Goal: Transaction & Acquisition: Download file/media

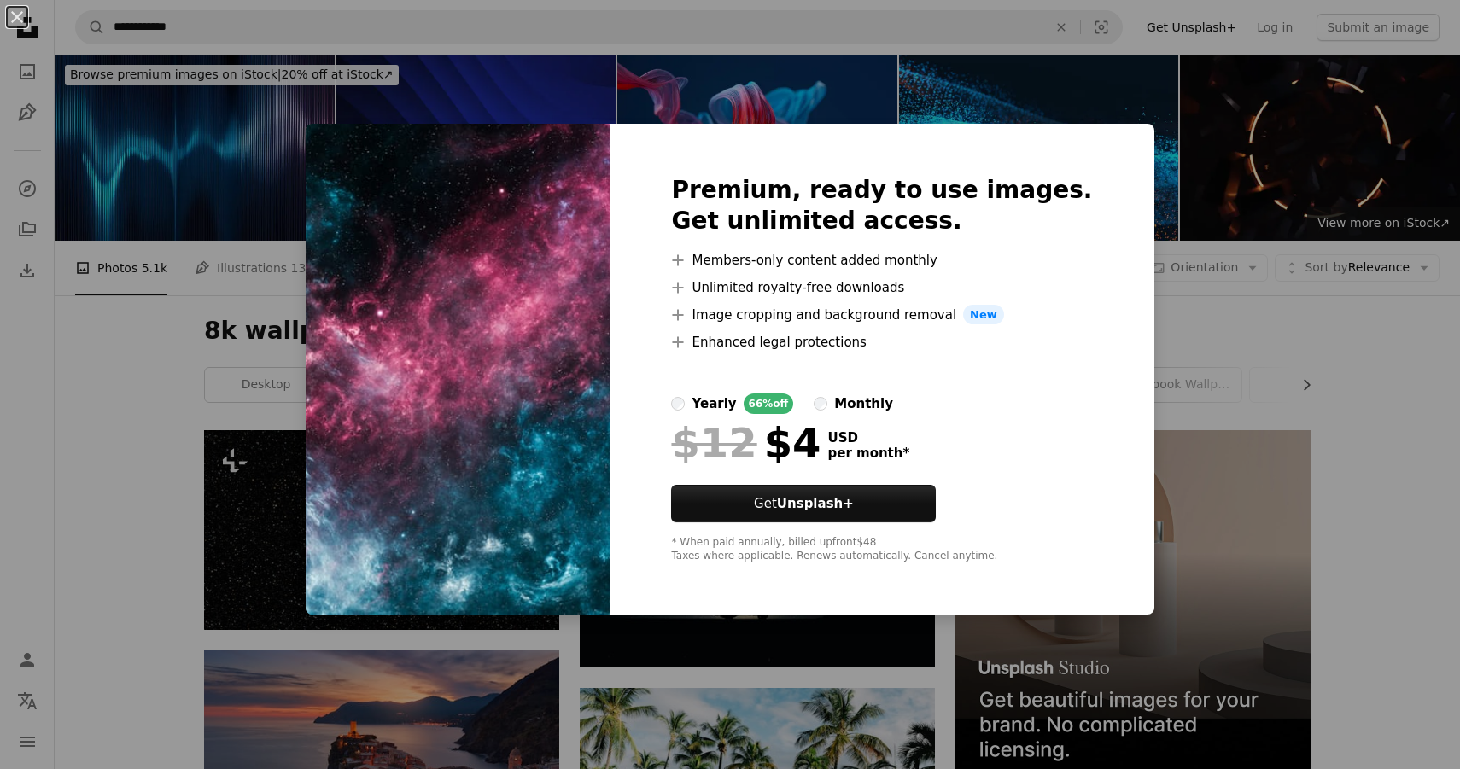
scroll to position [6522, 0]
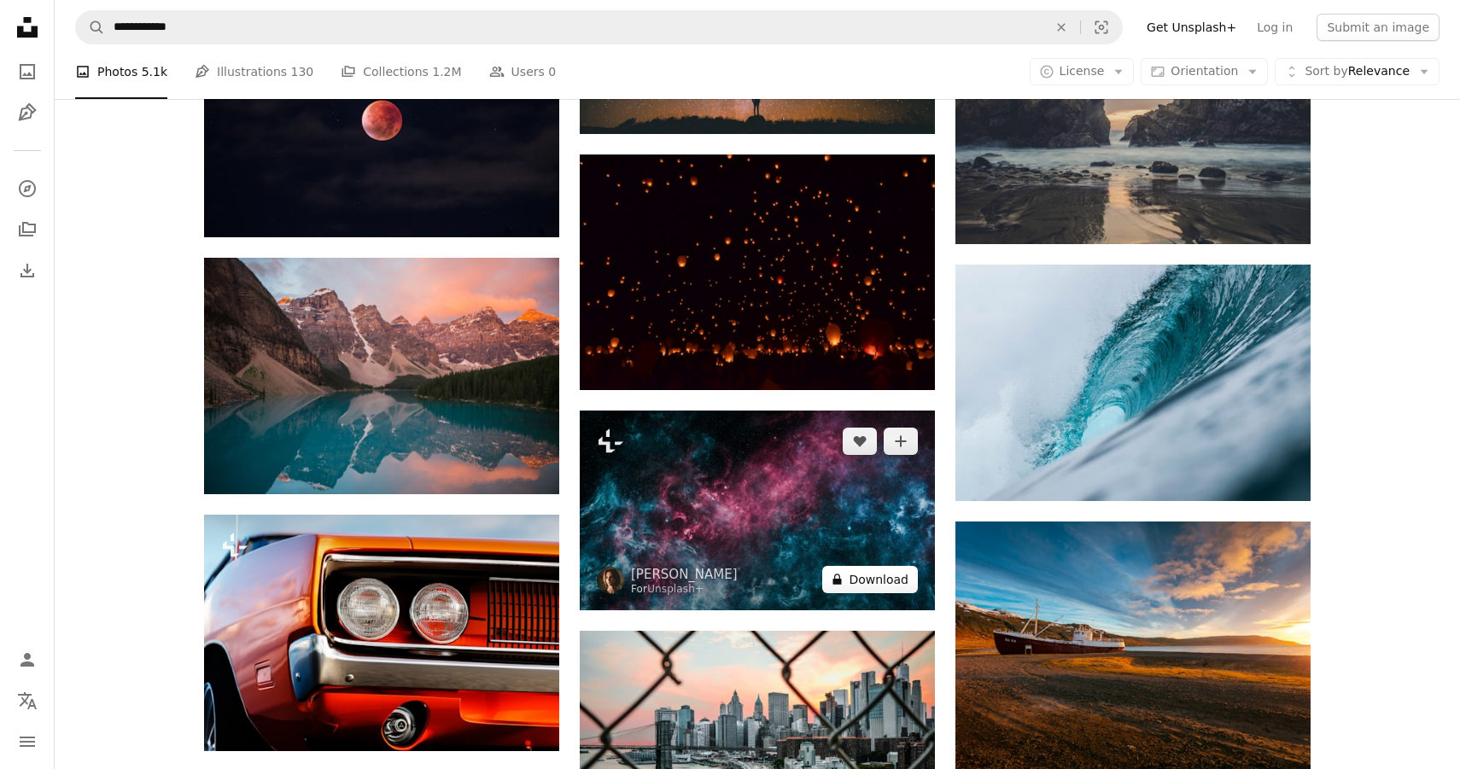
click at [860, 587] on button "A lock Download" at bounding box center [870, 579] width 96 height 27
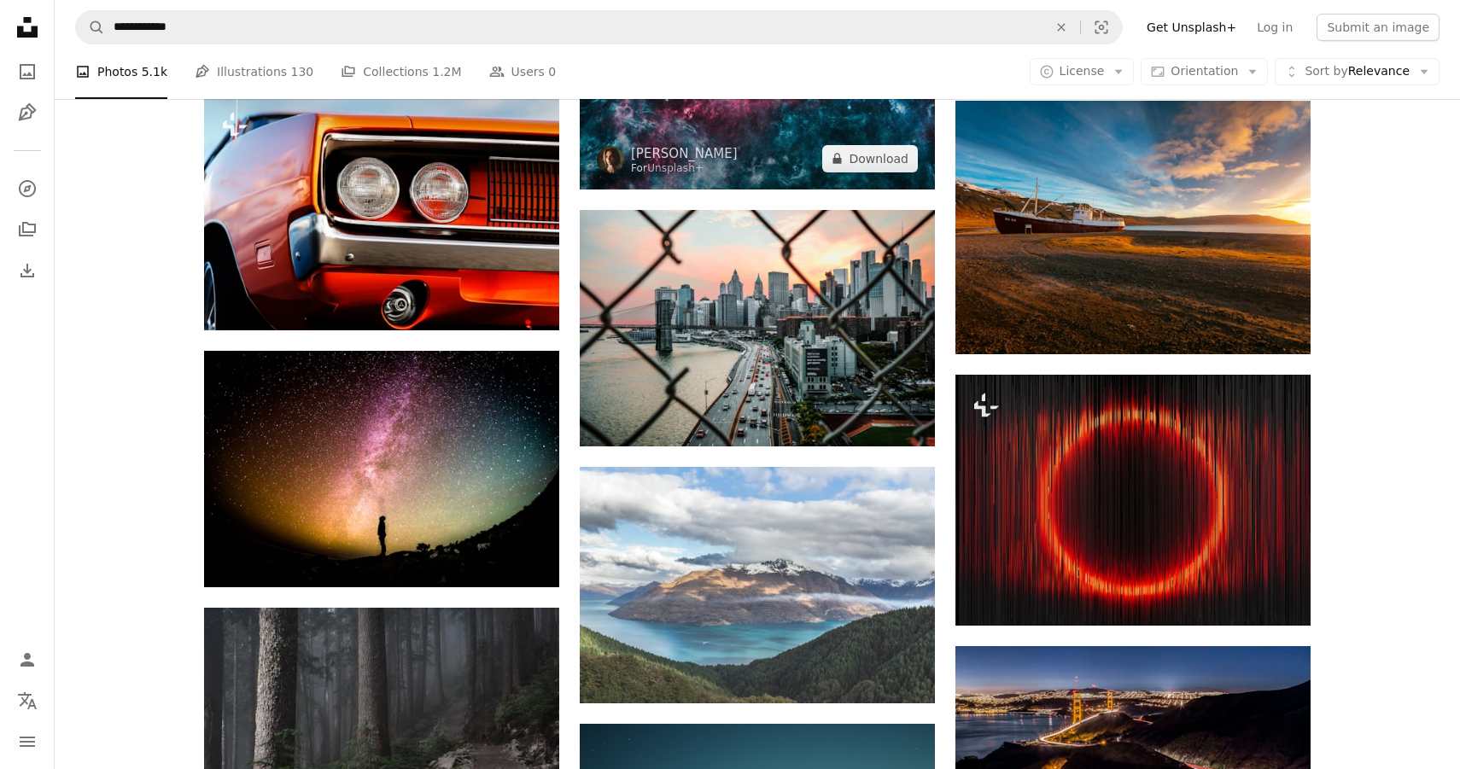
scroll to position [6966, 0]
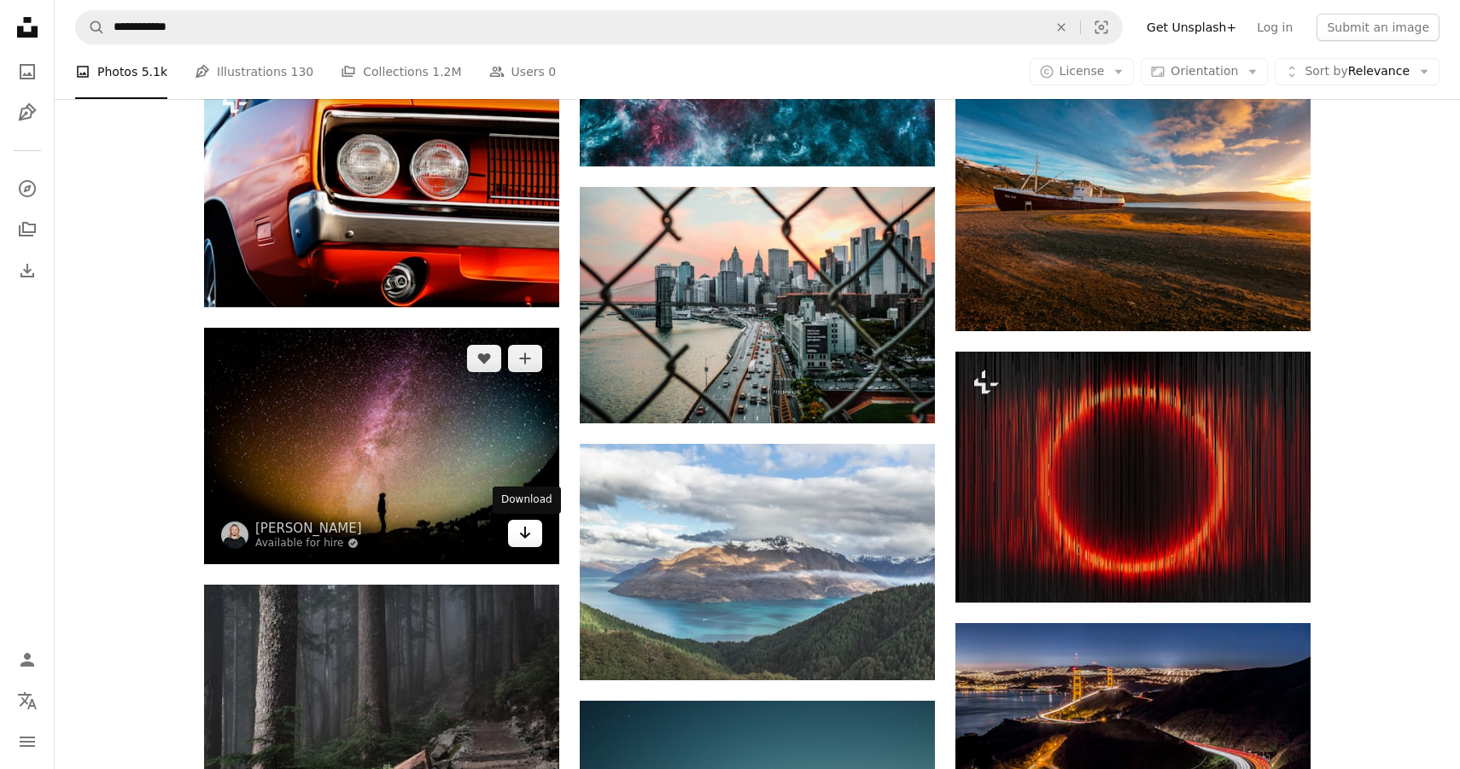
click at [525, 536] on icon "Download" at bounding box center [525, 533] width 11 height 12
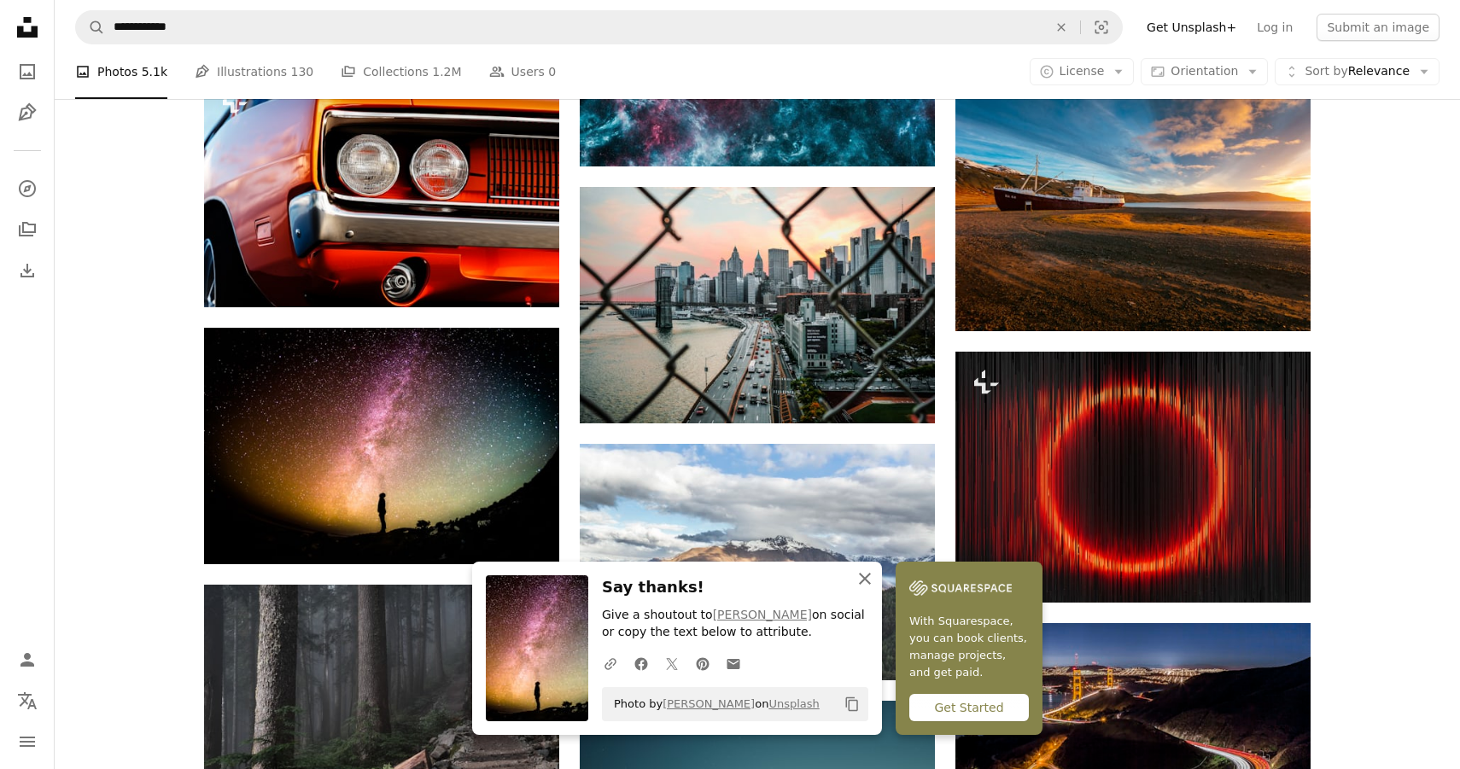
click at [866, 573] on icon "An X shape" at bounding box center [865, 579] width 20 height 20
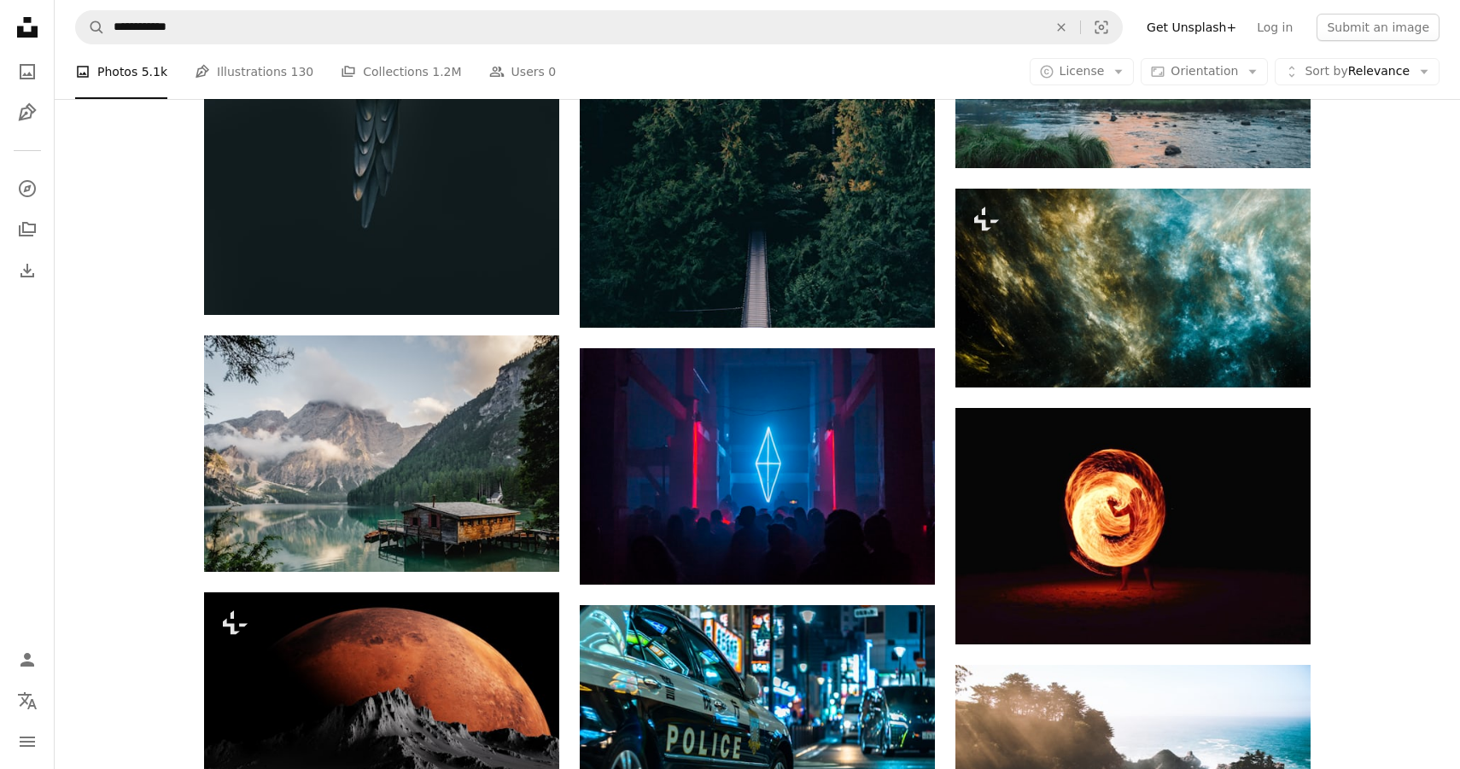
scroll to position [14376, 0]
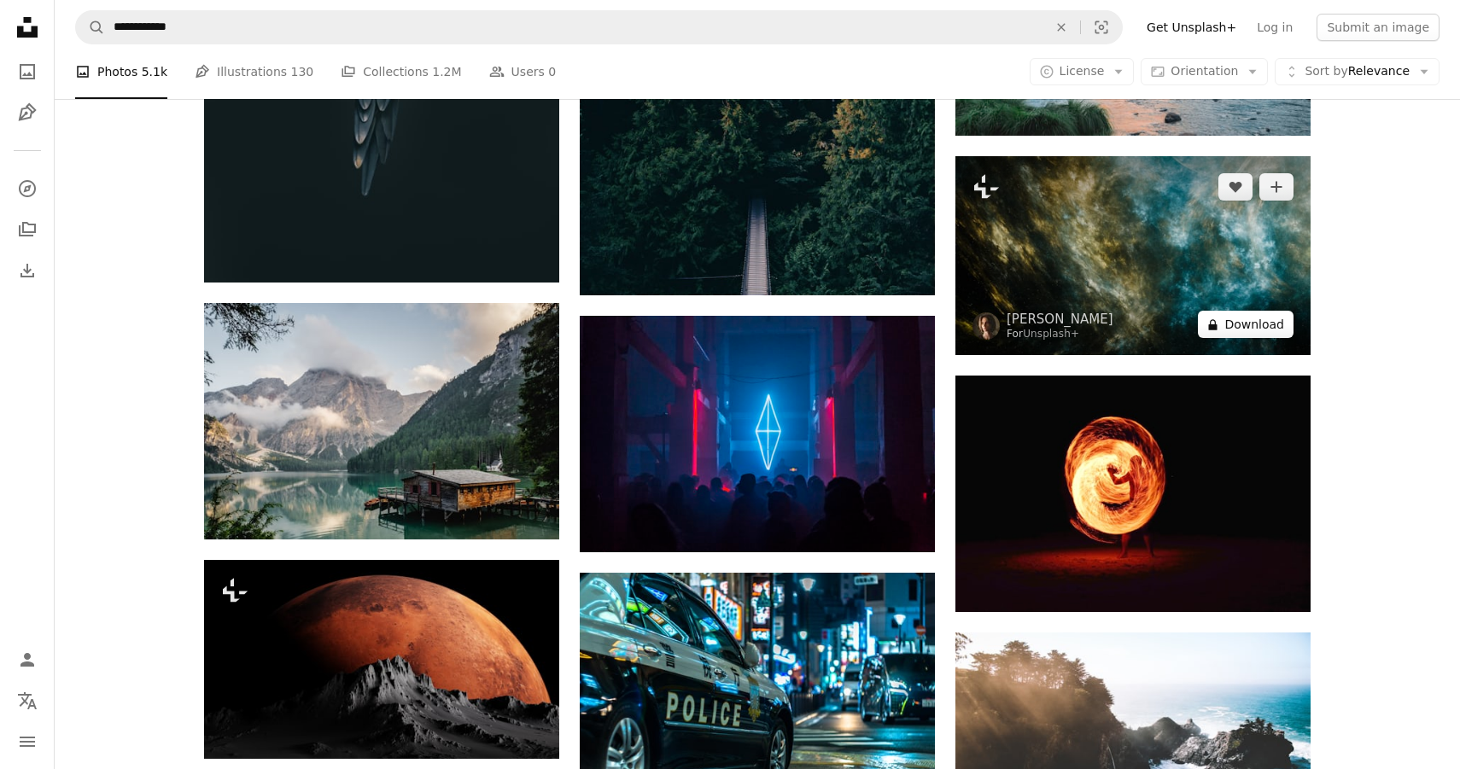
click at [1237, 322] on button "A lock Download" at bounding box center [1246, 324] width 96 height 27
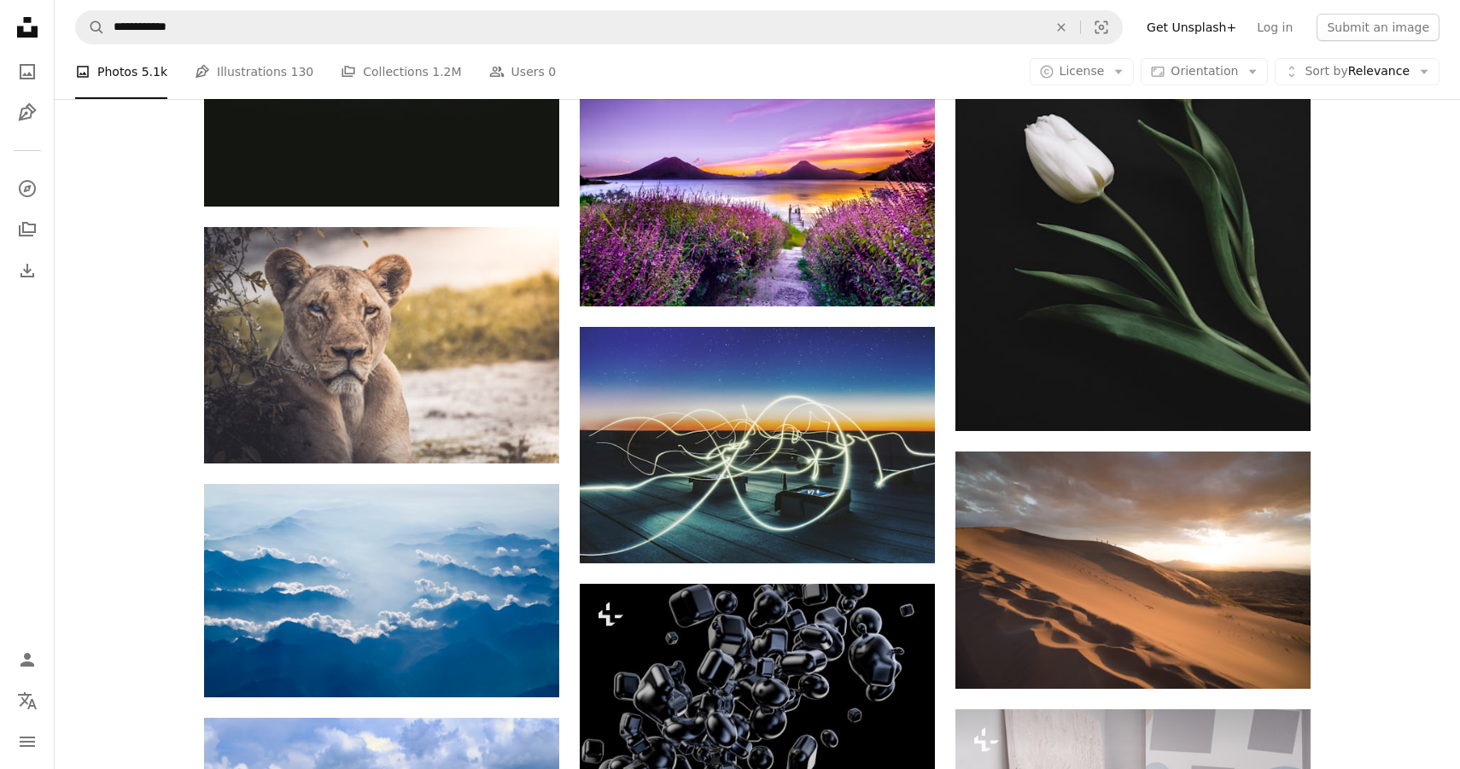
scroll to position [21478, 0]
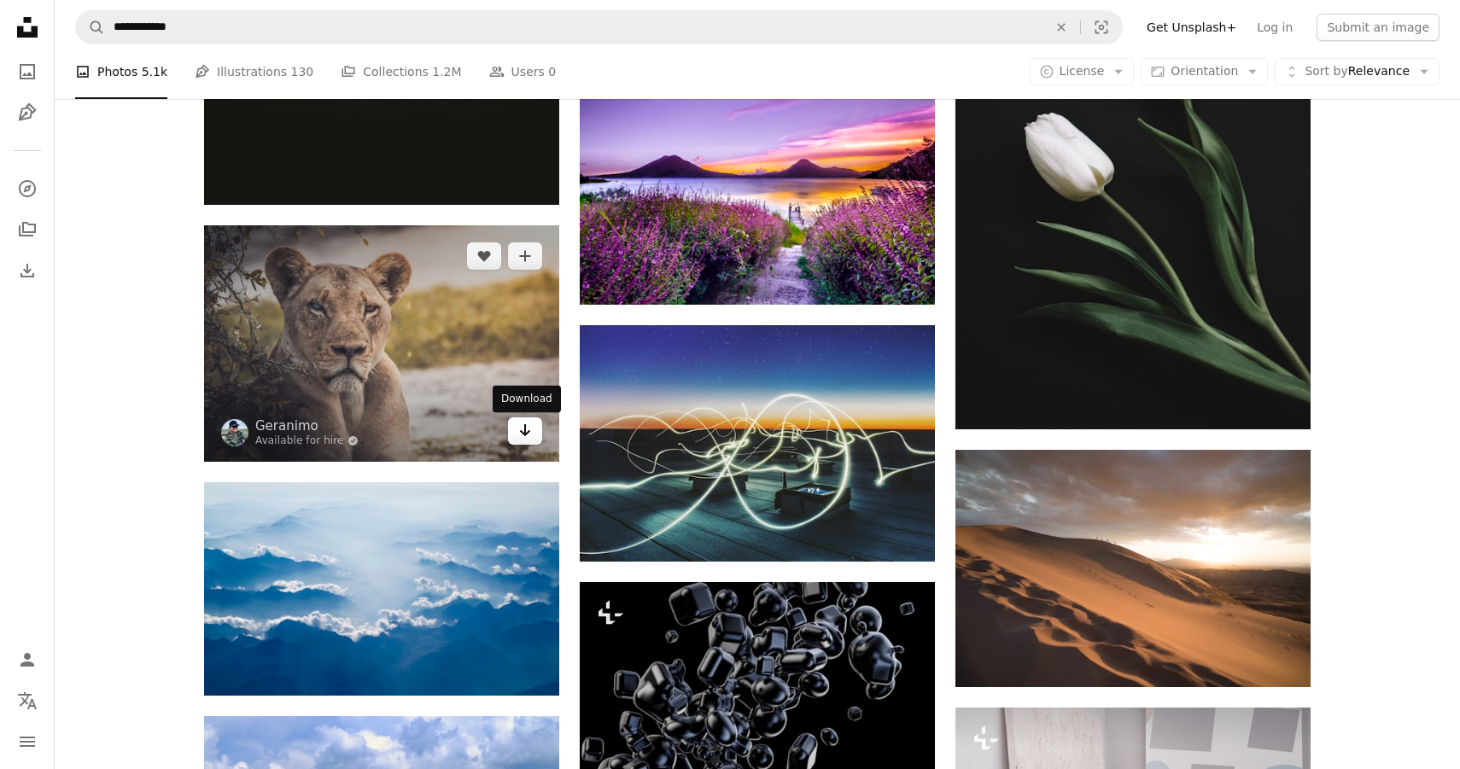
click at [528, 433] on icon "Download" at bounding box center [525, 430] width 11 height 12
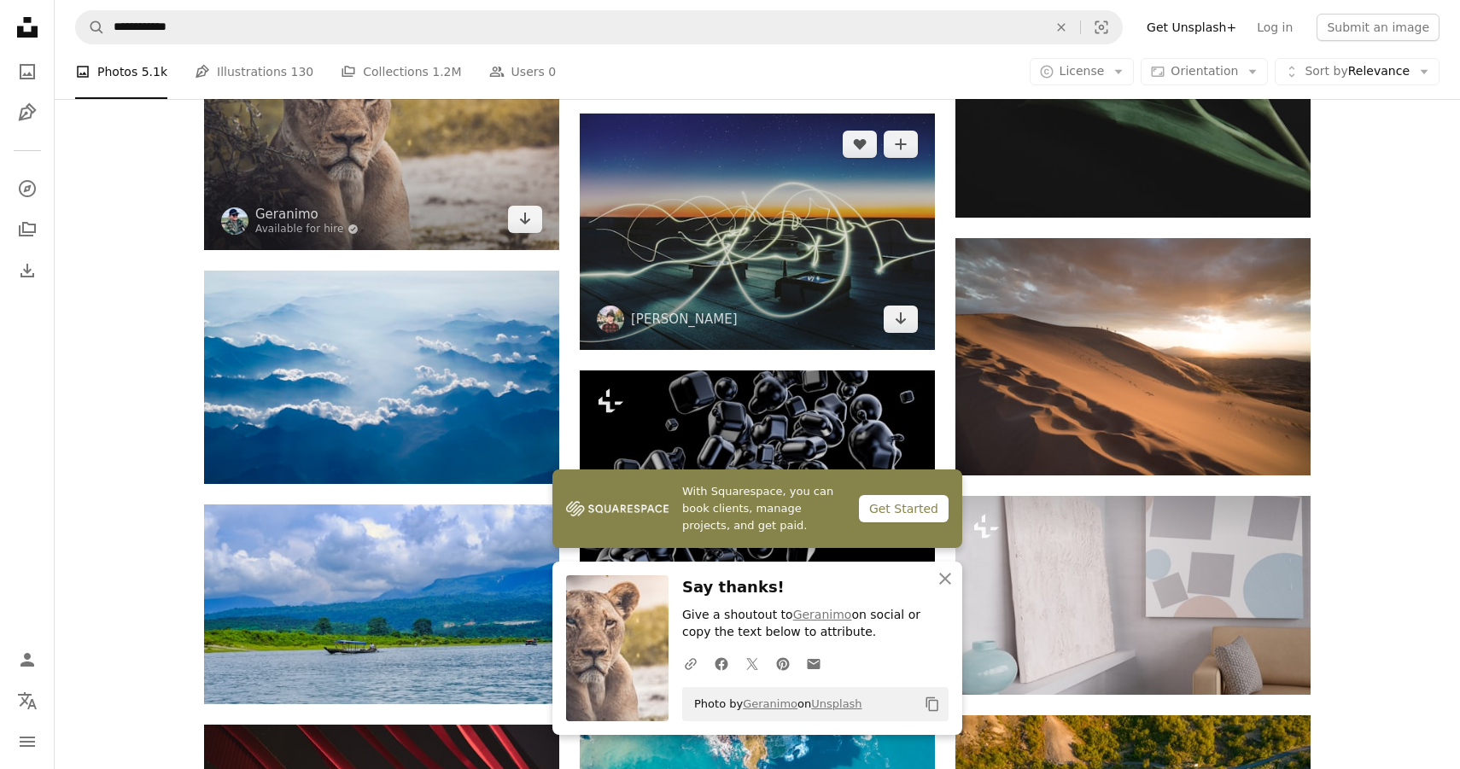
scroll to position [21717, 0]
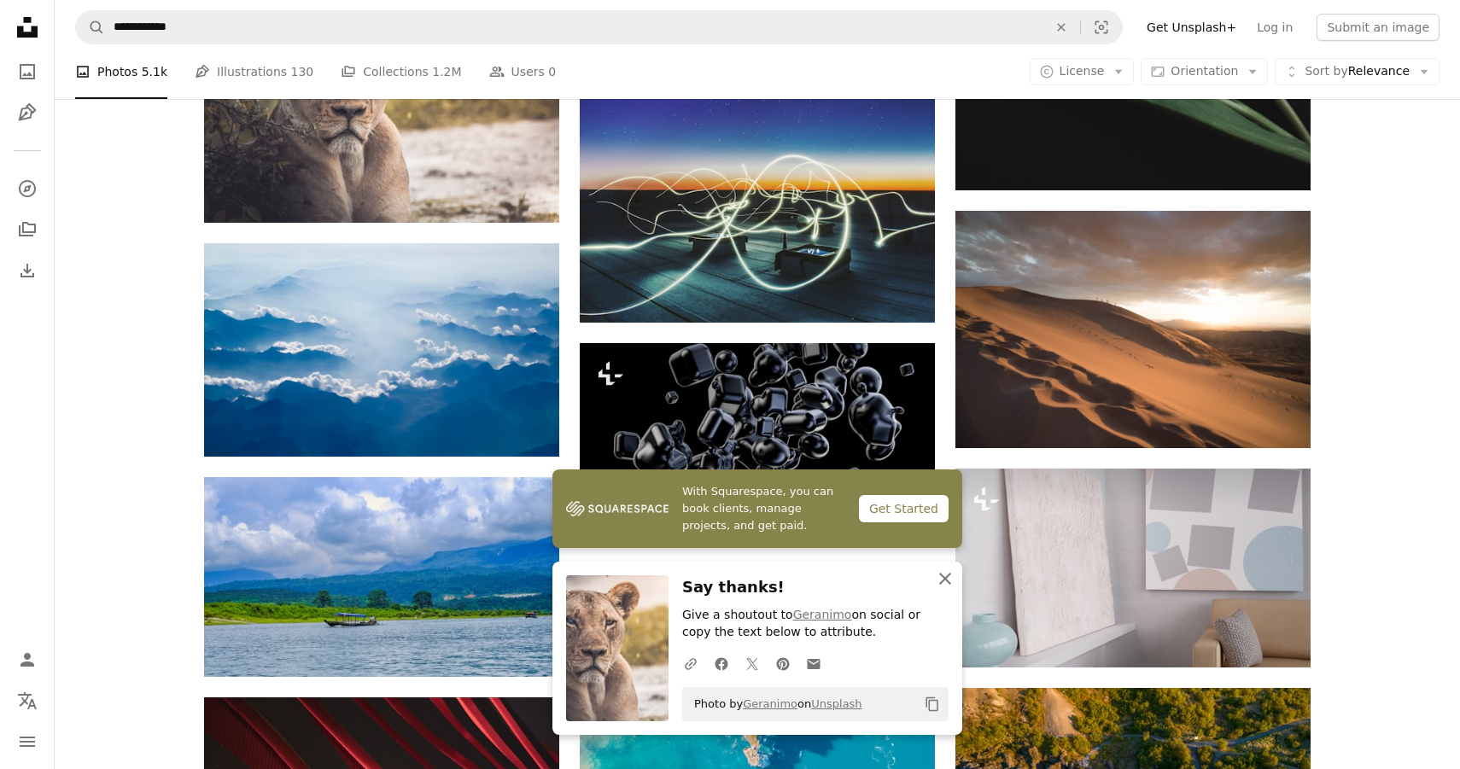
click at [951, 581] on icon "An X shape" at bounding box center [945, 579] width 20 height 20
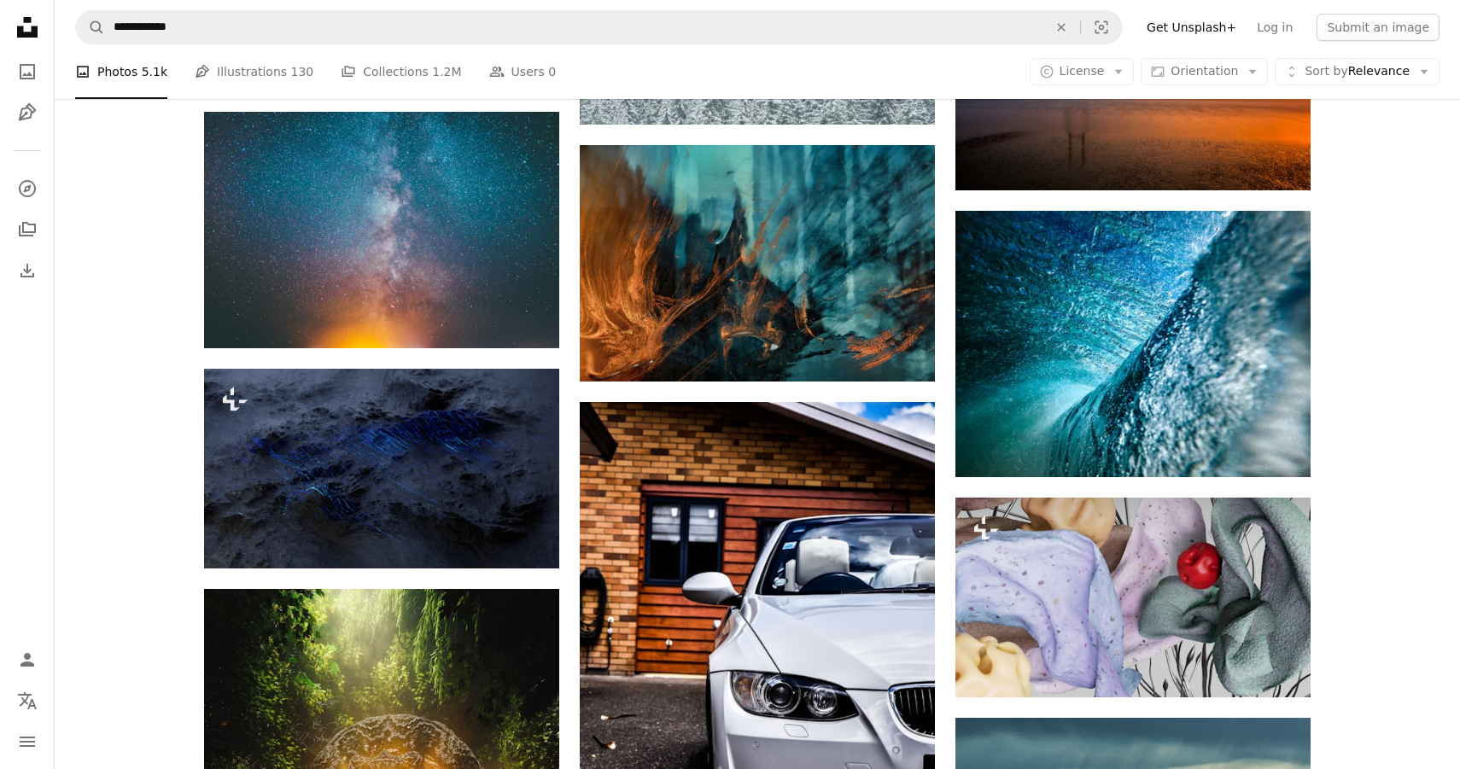
scroll to position [32337, 0]
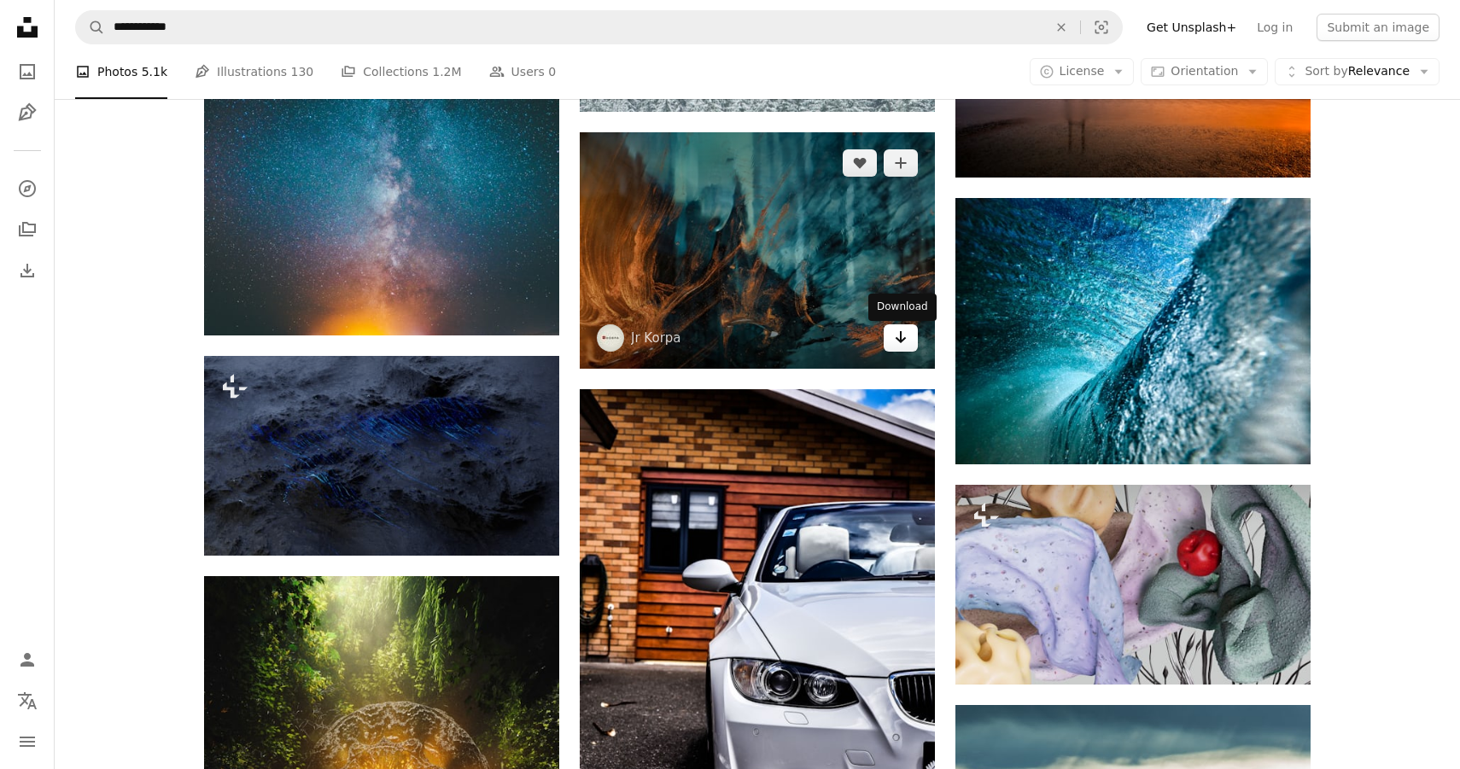
click at [900, 343] on icon "Download" at bounding box center [900, 337] width 11 height 12
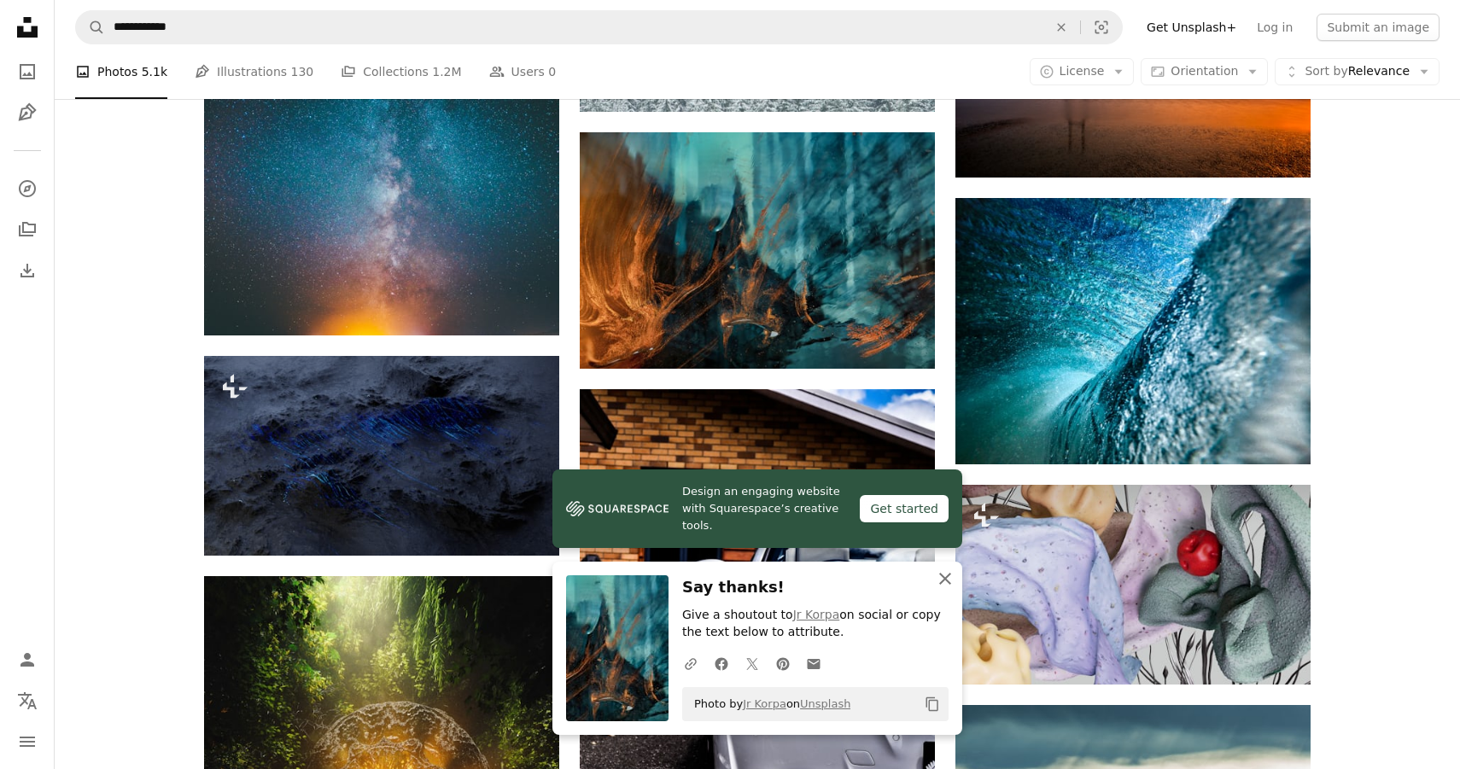
click at [946, 572] on icon "An X shape" at bounding box center [945, 579] width 20 height 20
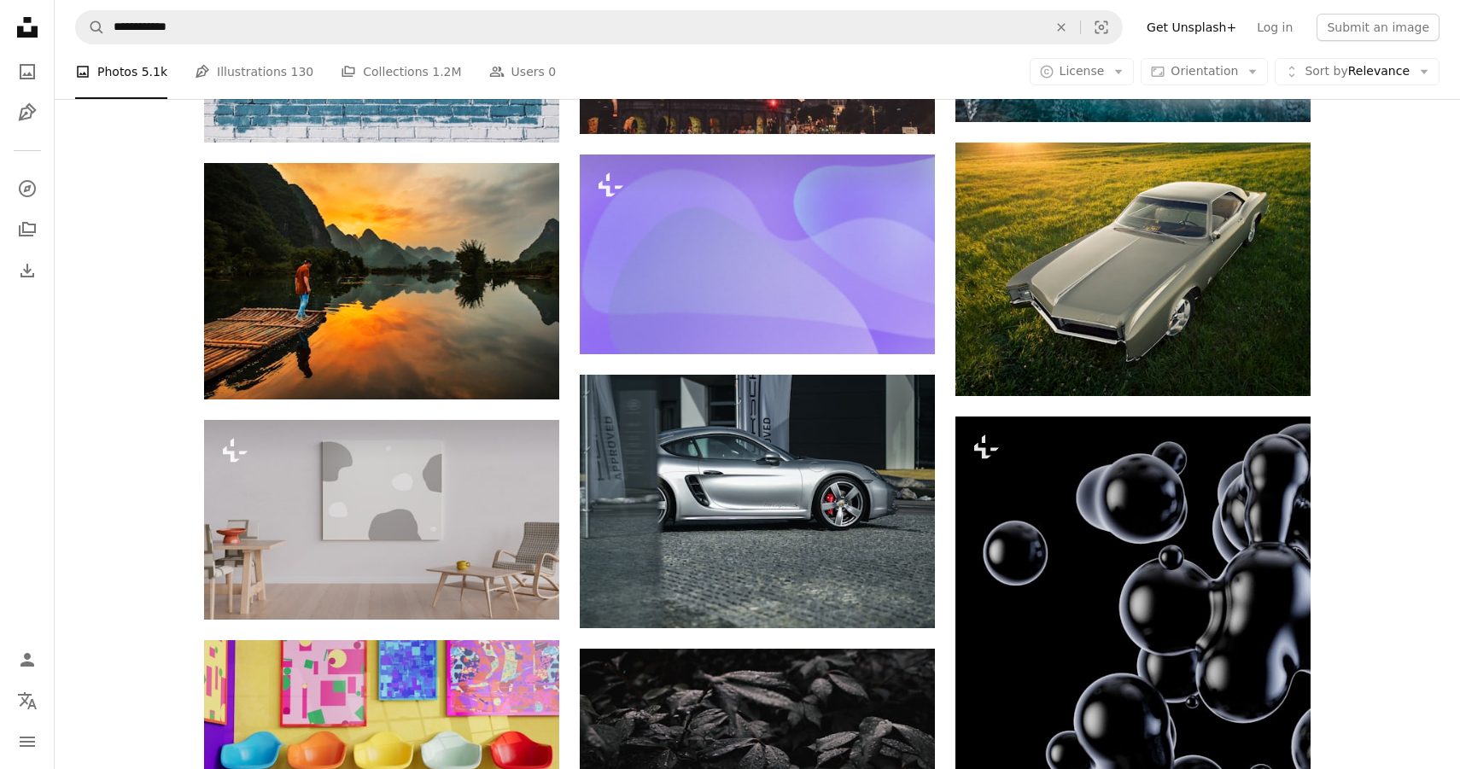
scroll to position [38415, 0]
